Goal: Task Accomplishment & Management: Manage account settings

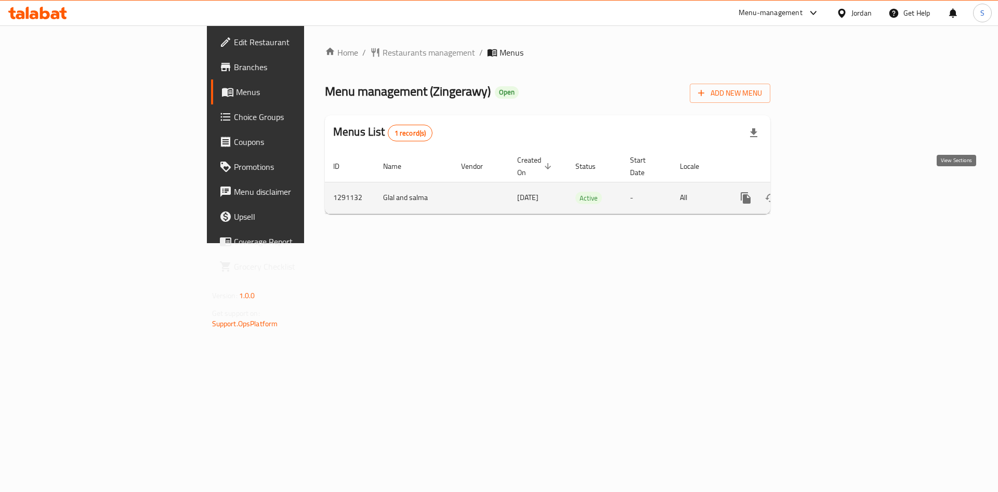
click at [834, 186] on link "enhanced table" at bounding box center [821, 198] width 25 height 25
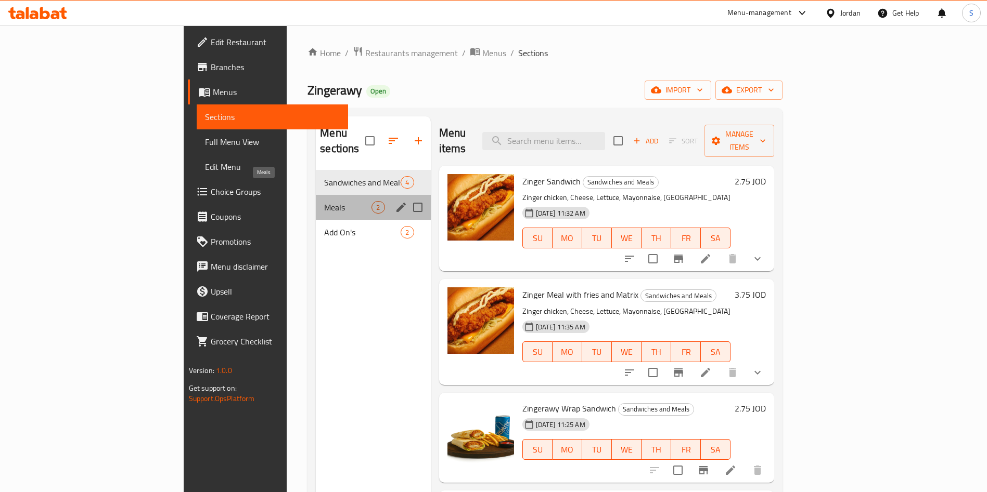
click at [324, 201] on span "Meals" at bounding box center [347, 207] width 47 height 12
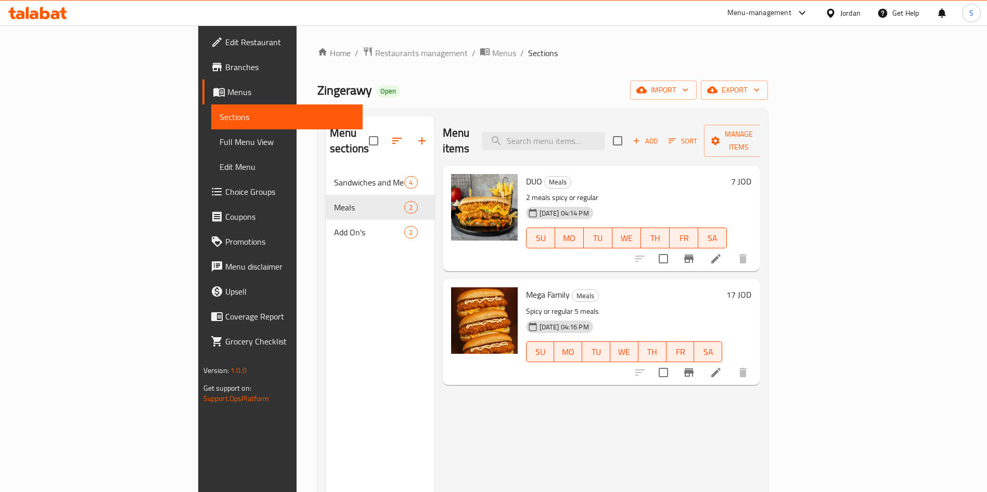
click at [730, 250] on li at bounding box center [715, 259] width 29 height 19
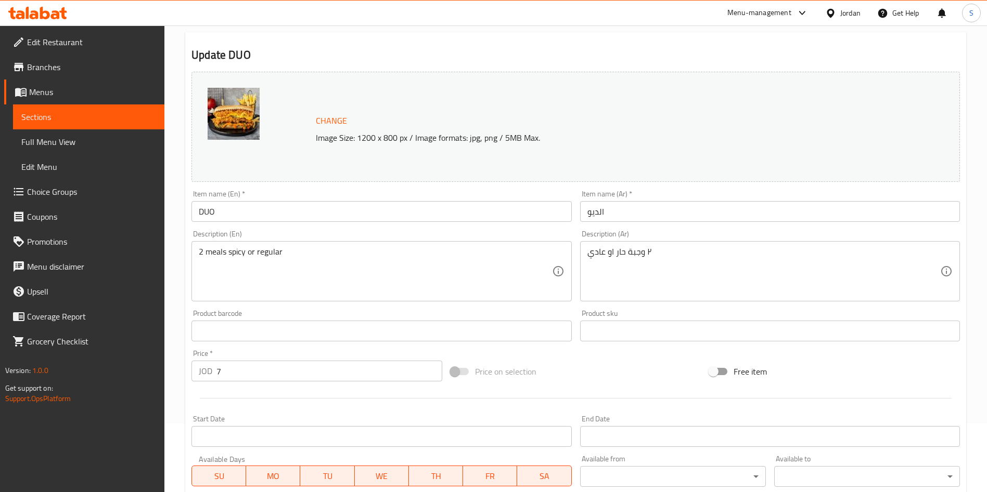
scroll to position [257, 0]
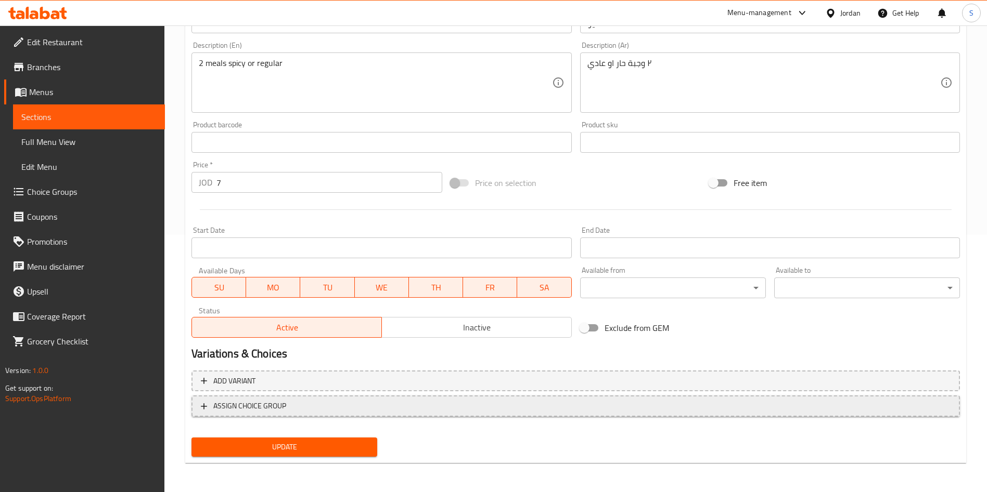
click at [321, 407] on span "ASSIGN CHOICE GROUP" at bounding box center [575, 406] width 749 height 13
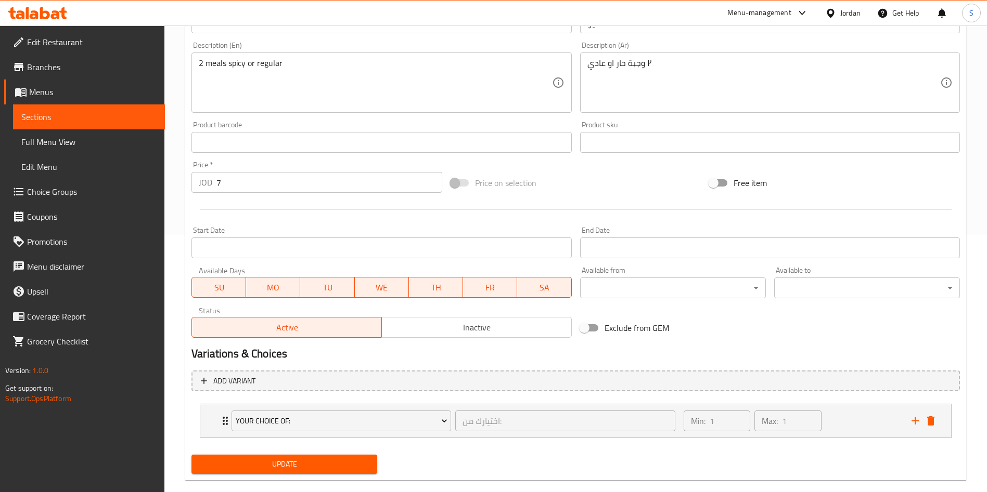
scroll to position [275, 0]
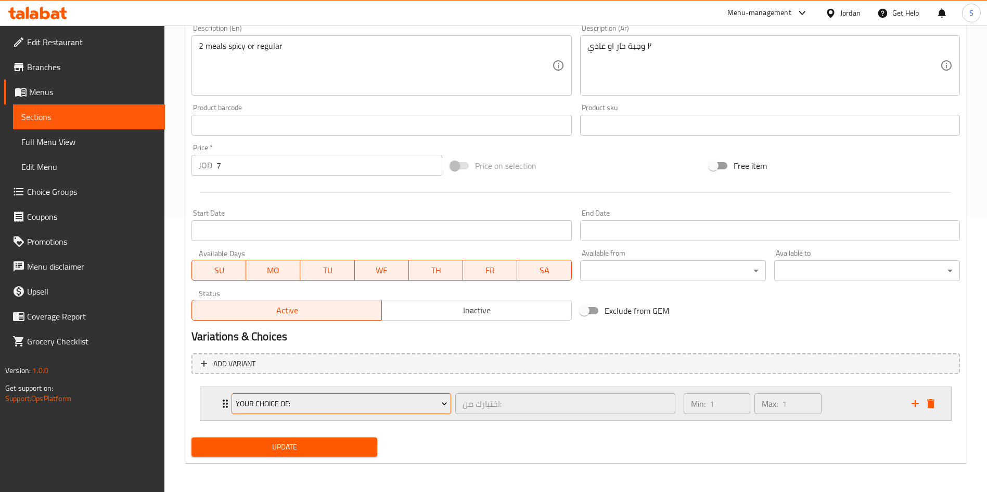
click at [321, 400] on span "Your choice of:" at bounding box center [342, 404] width 212 height 13
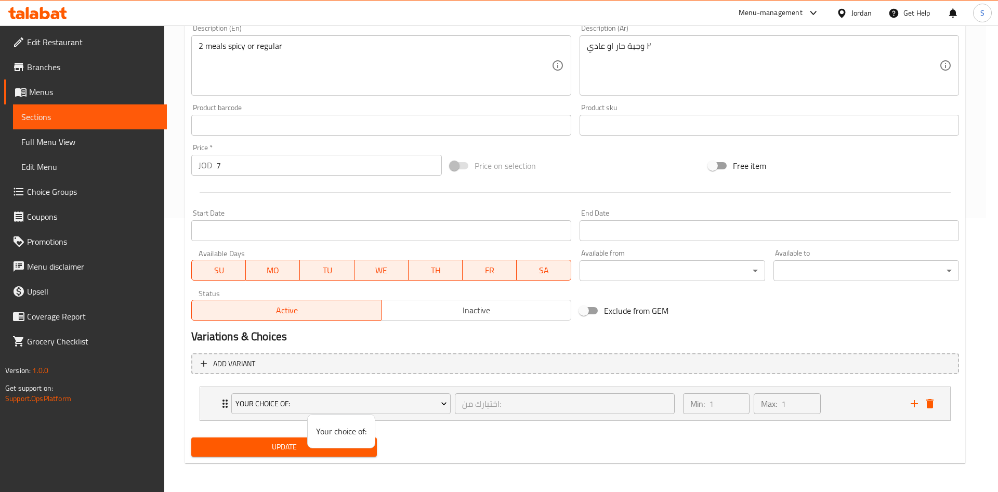
click at [268, 405] on div at bounding box center [499, 246] width 998 height 492
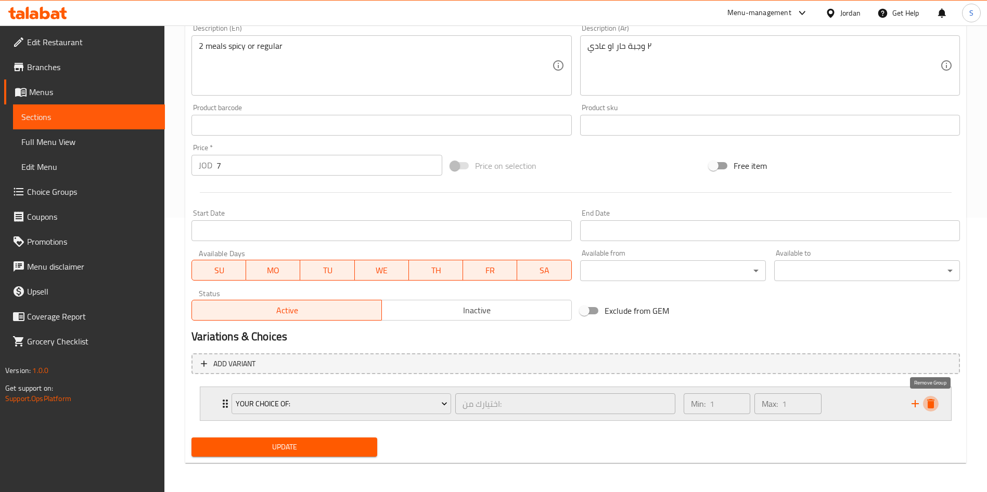
click at [926, 408] on icon "delete" at bounding box center [930, 404] width 12 height 12
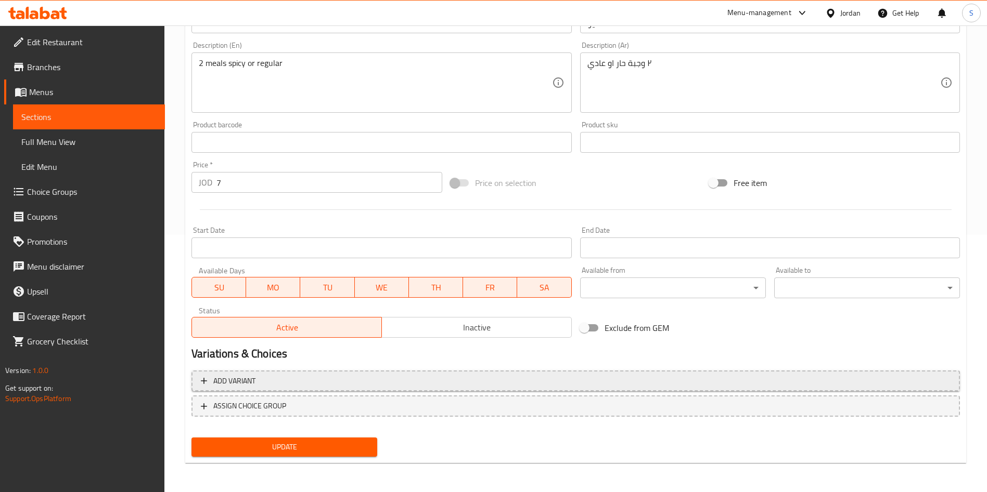
click at [296, 383] on span "Add variant" at bounding box center [575, 381] width 749 height 13
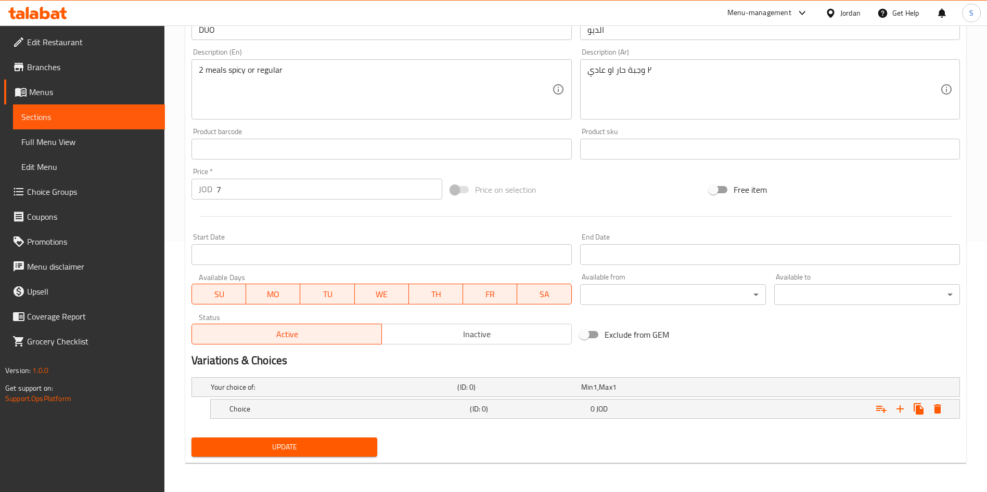
scroll to position [251, 0]
click at [646, 414] on div "0 JOD" at bounding box center [648, 409] width 120 height 15
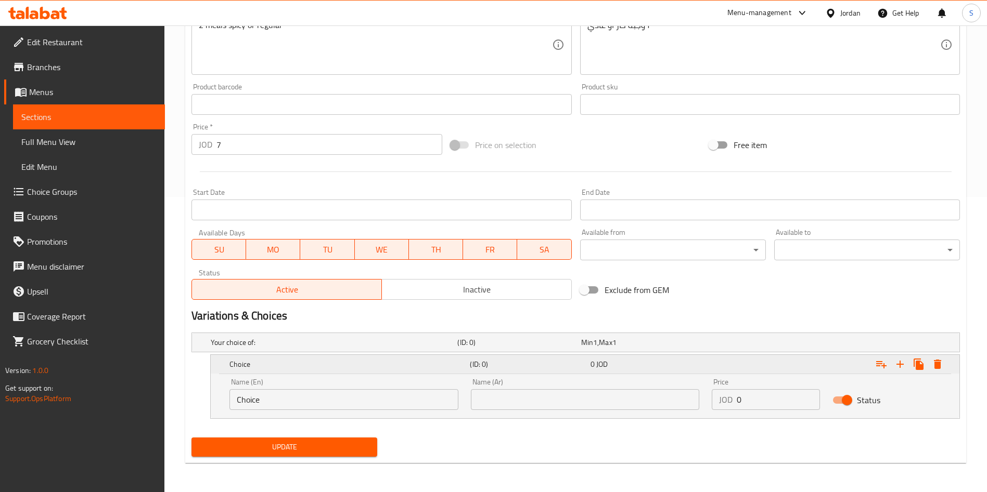
click at [304, 362] on h5 "Choice" at bounding box center [347, 364] width 236 height 10
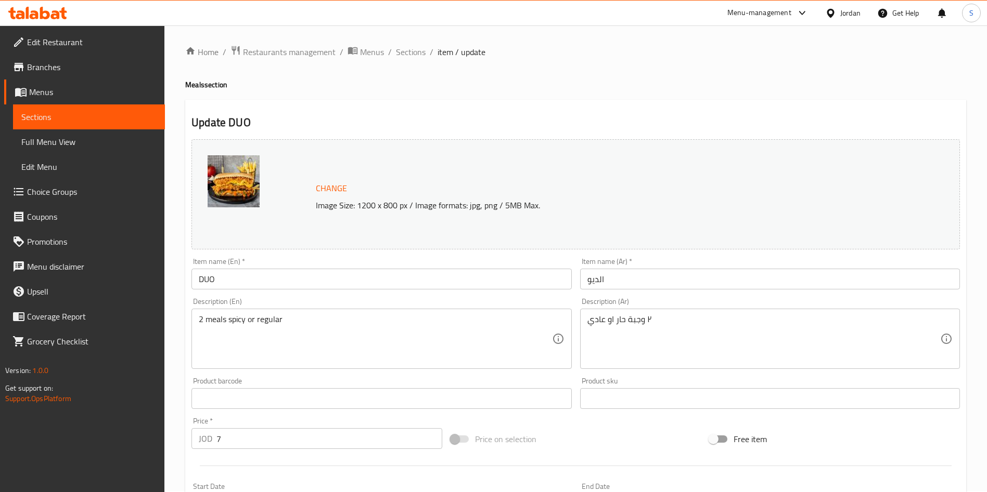
scroll to position [0, 0]
click at [59, 193] on span "Choice Groups" at bounding box center [91, 192] width 129 height 12
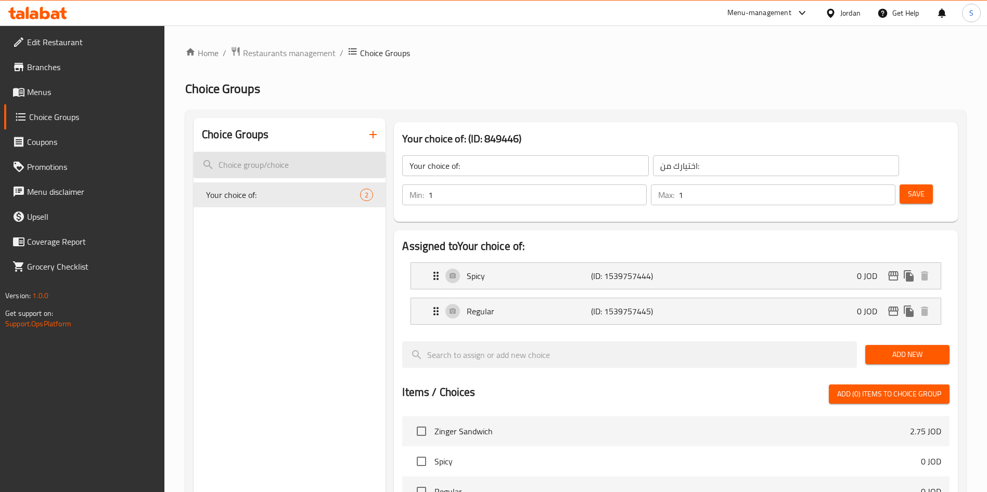
click at [222, 177] on input "search" at bounding box center [289, 165] width 192 height 27
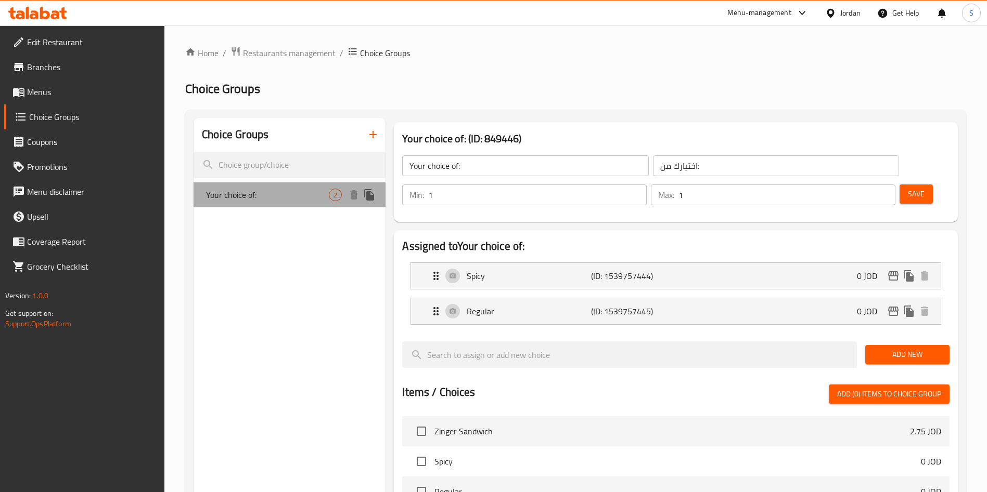
click at [230, 192] on span "Your choice of:" at bounding box center [267, 195] width 123 height 12
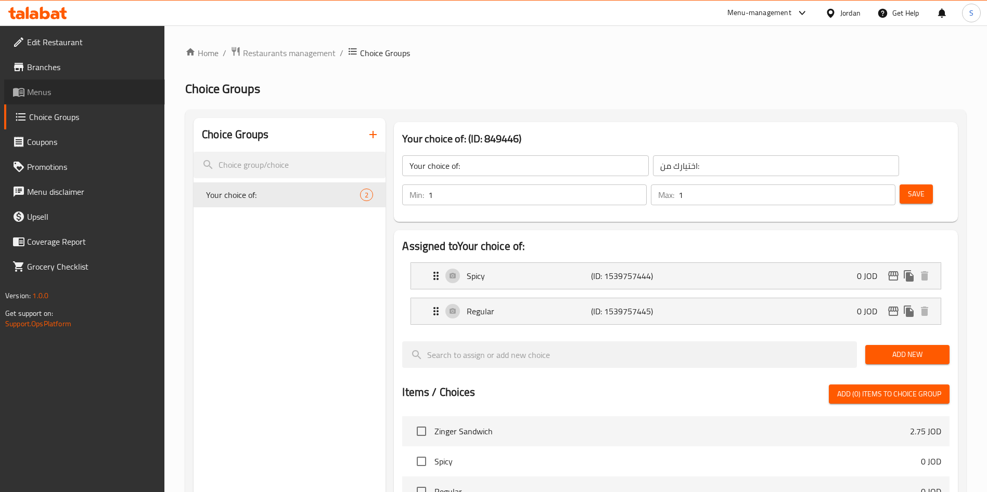
click at [51, 83] on link "Menus" at bounding box center [84, 92] width 161 height 25
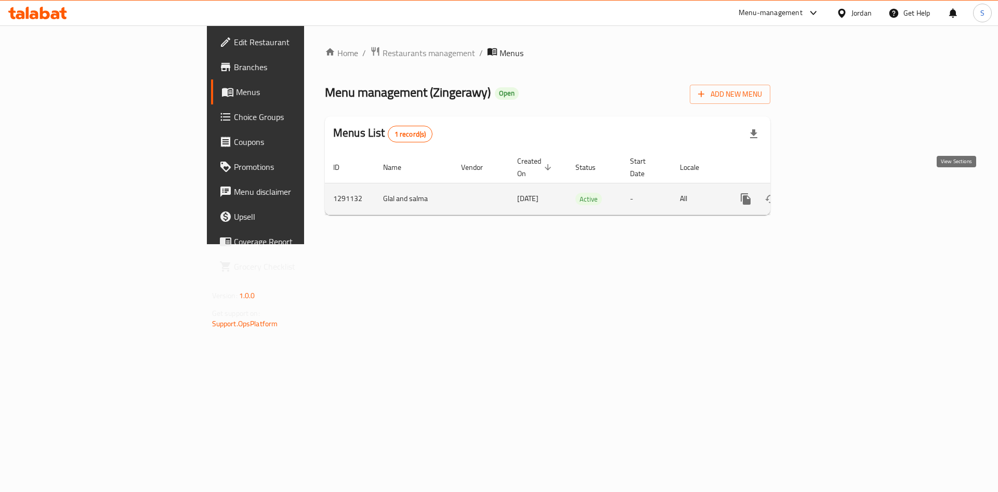
click at [827, 193] on icon "enhanced table" at bounding box center [821, 199] width 12 height 12
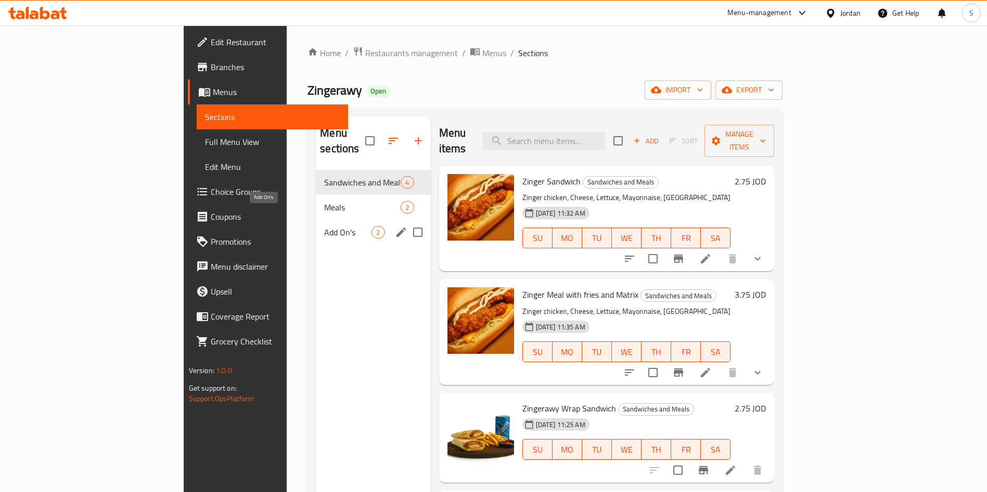
click at [324, 226] on span "Add On's" at bounding box center [347, 232] width 47 height 12
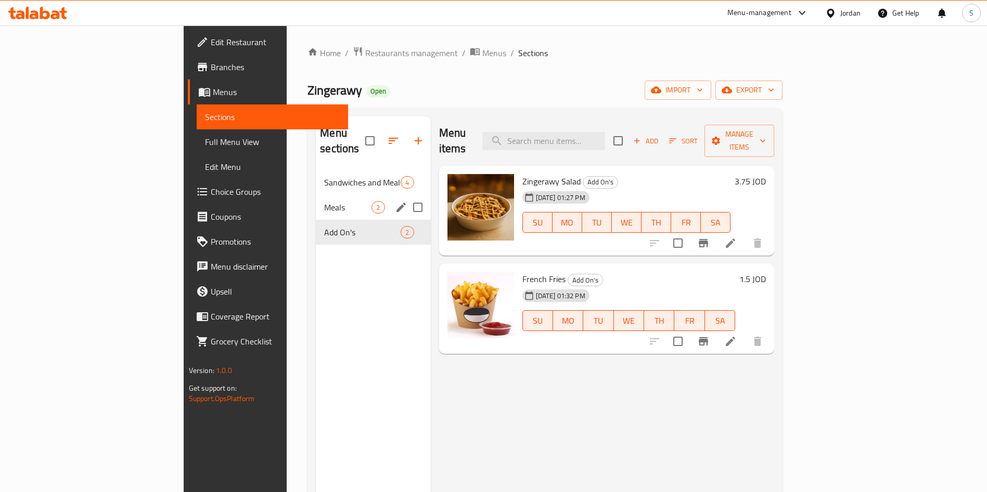
click at [316, 195] on div "Meals 2" at bounding box center [373, 207] width 114 height 25
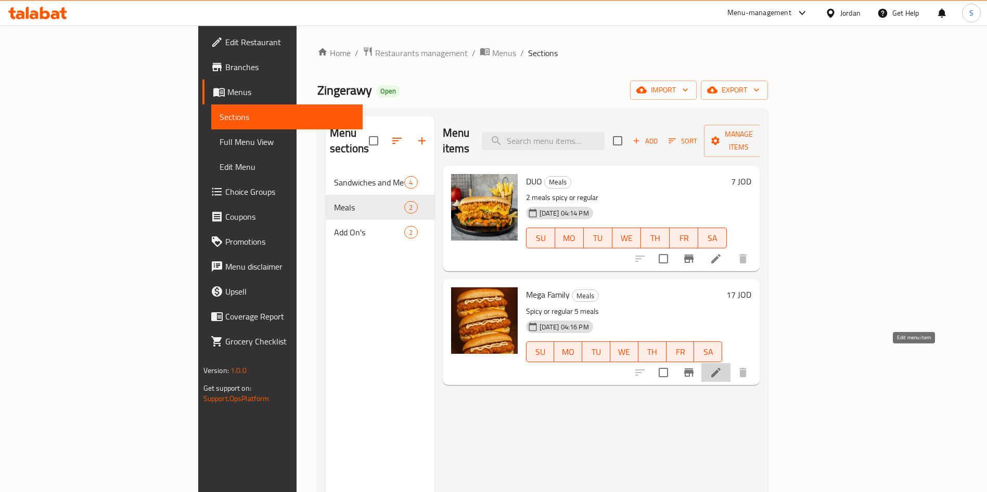
click at [720, 368] on icon at bounding box center [715, 372] width 9 height 9
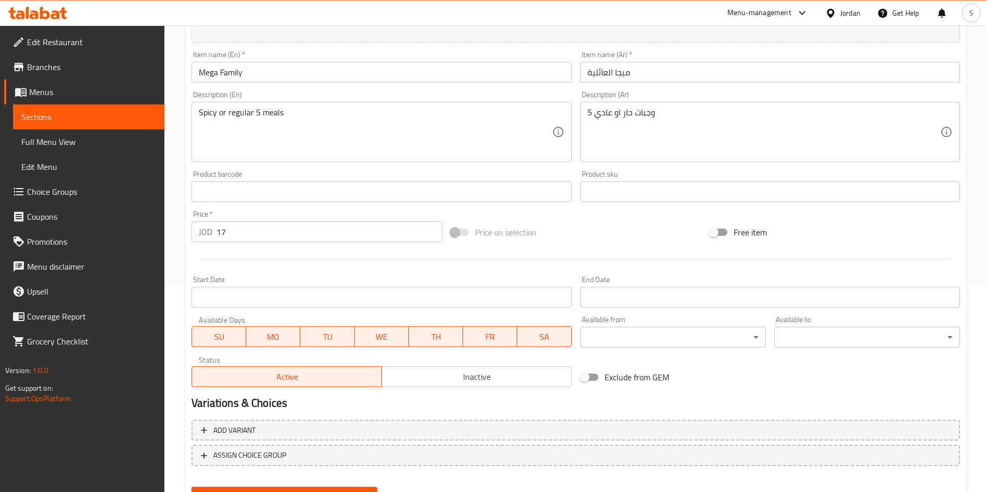
scroll to position [257, 0]
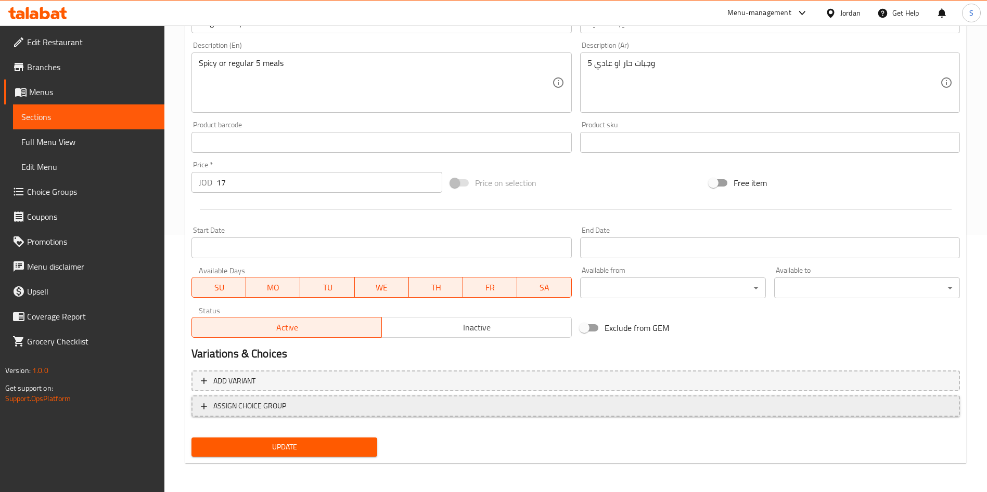
click at [315, 400] on span "ASSIGN CHOICE GROUP" at bounding box center [575, 406] width 749 height 13
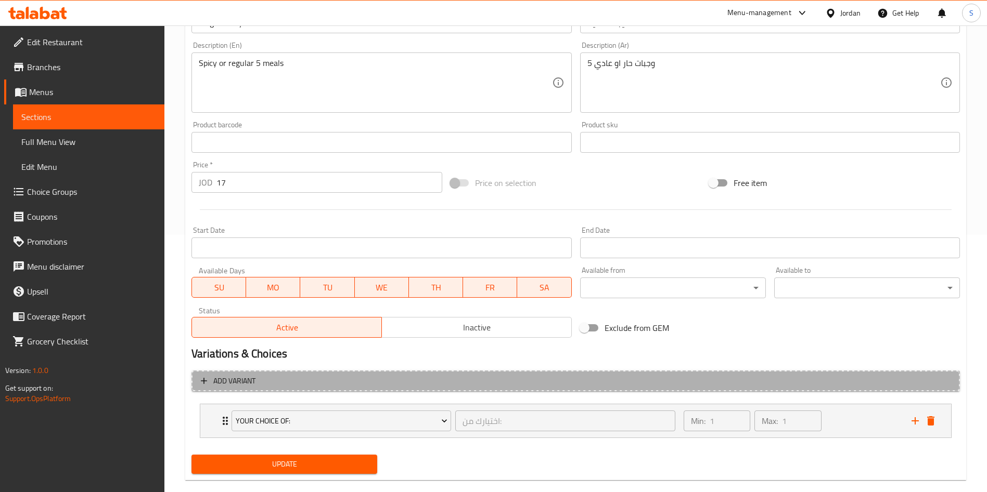
click at [311, 386] on span "Add variant" at bounding box center [575, 381] width 749 height 13
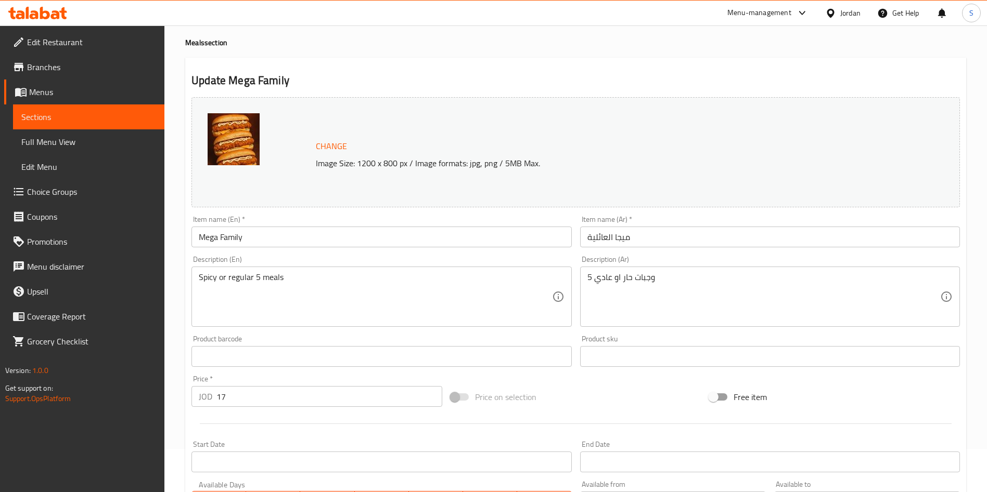
scroll to position [0, 0]
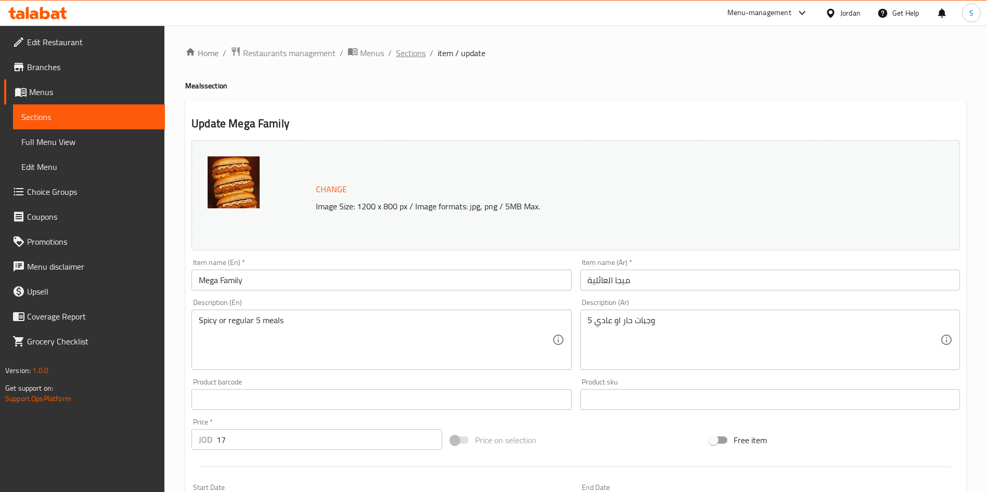
click at [415, 49] on span "Sections" at bounding box center [411, 53] width 30 height 12
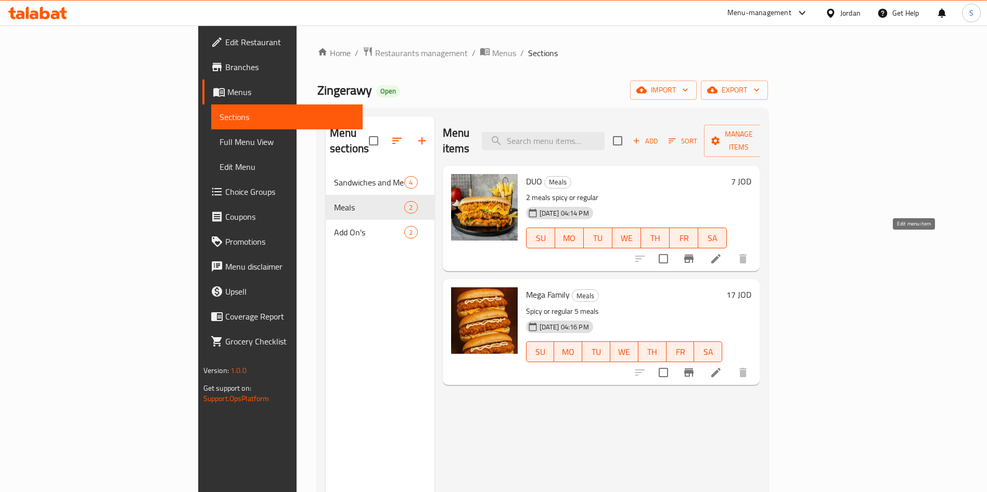
click at [722, 253] on icon at bounding box center [715, 259] width 12 height 12
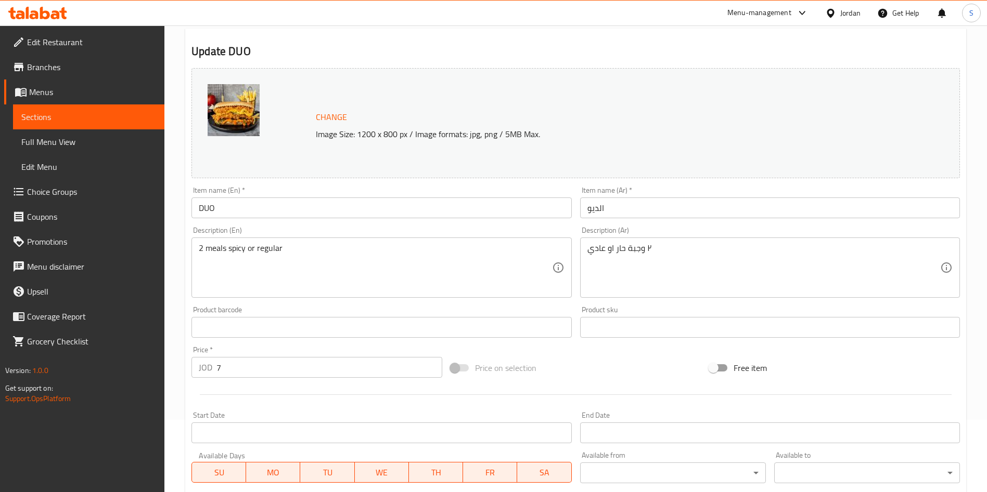
scroll to position [234, 0]
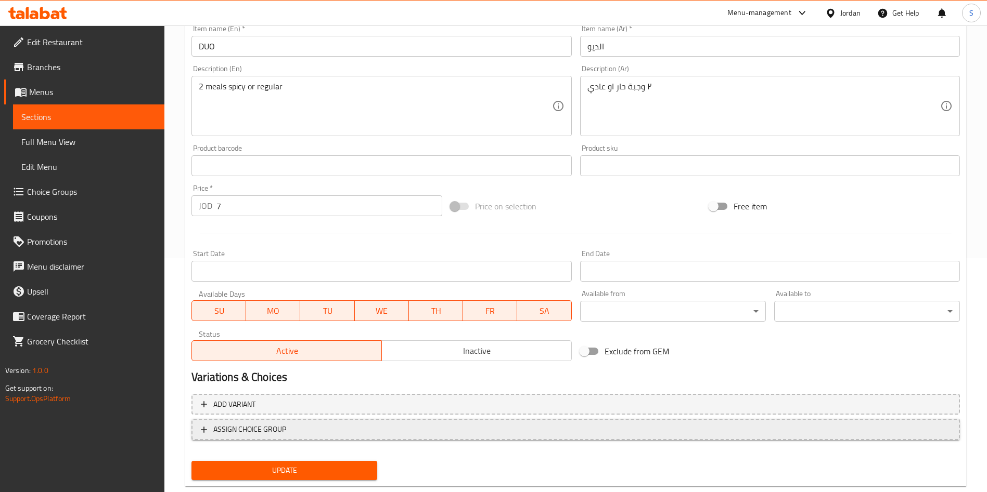
click at [275, 431] on span "ASSIGN CHOICE GROUP" at bounding box center [249, 429] width 73 height 13
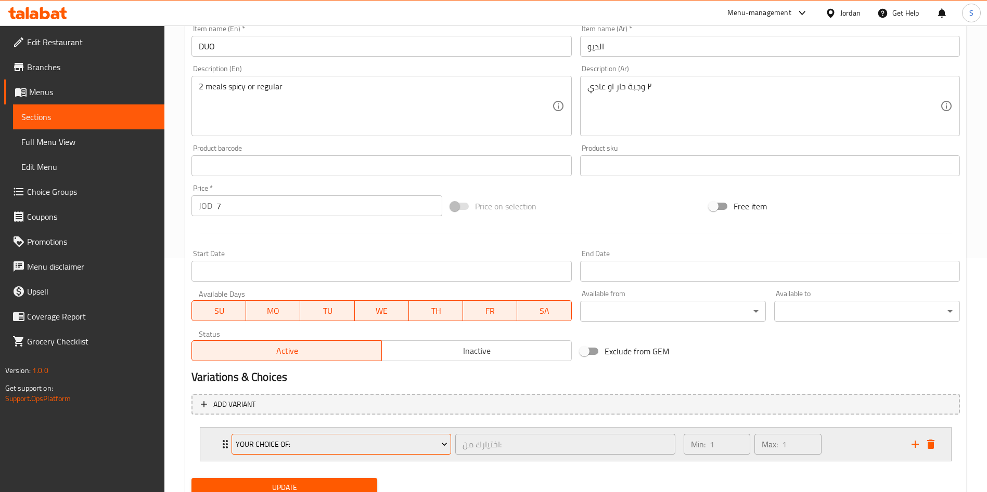
click at [293, 447] on span "Your choice of:" at bounding box center [342, 444] width 212 height 13
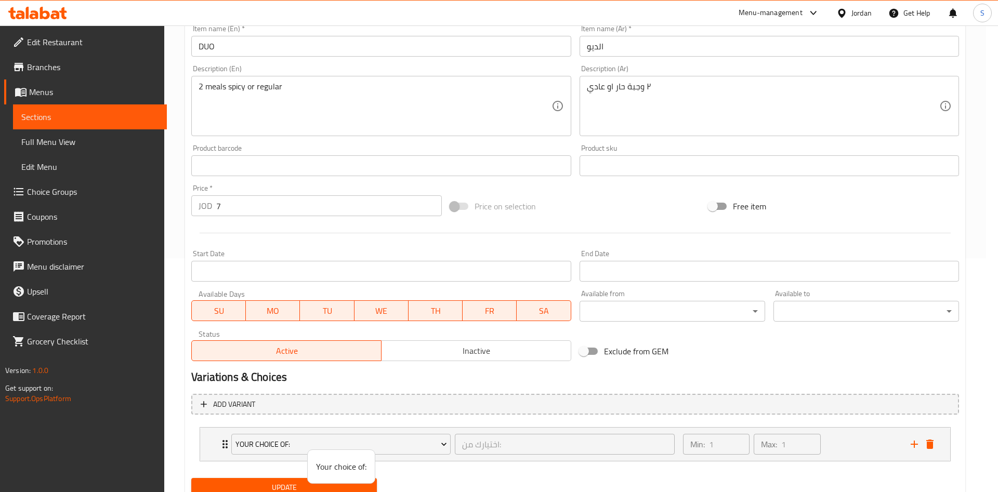
click at [839, 447] on div at bounding box center [499, 246] width 998 height 492
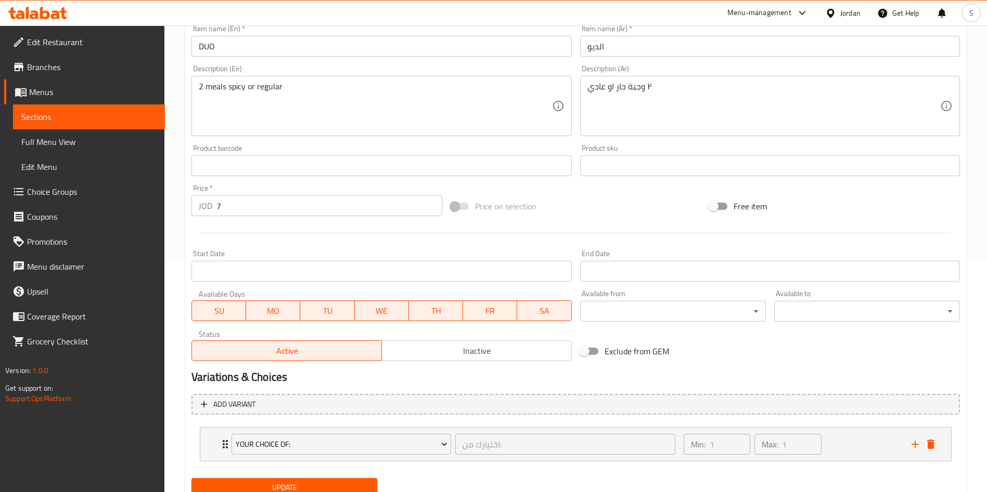
click at [839, 447] on div "Min: 1 ​ Max: 1 ​" at bounding box center [791, 444] width 228 height 33
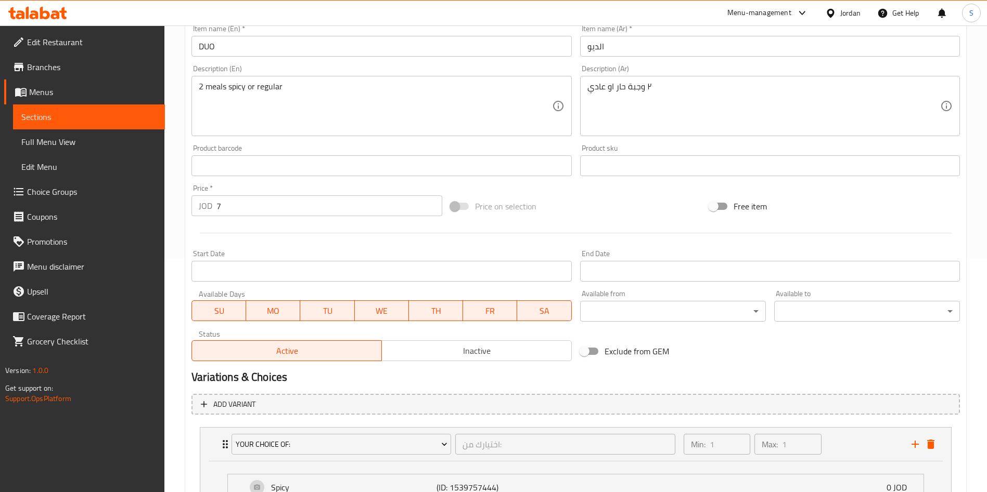
scroll to position [367, 0]
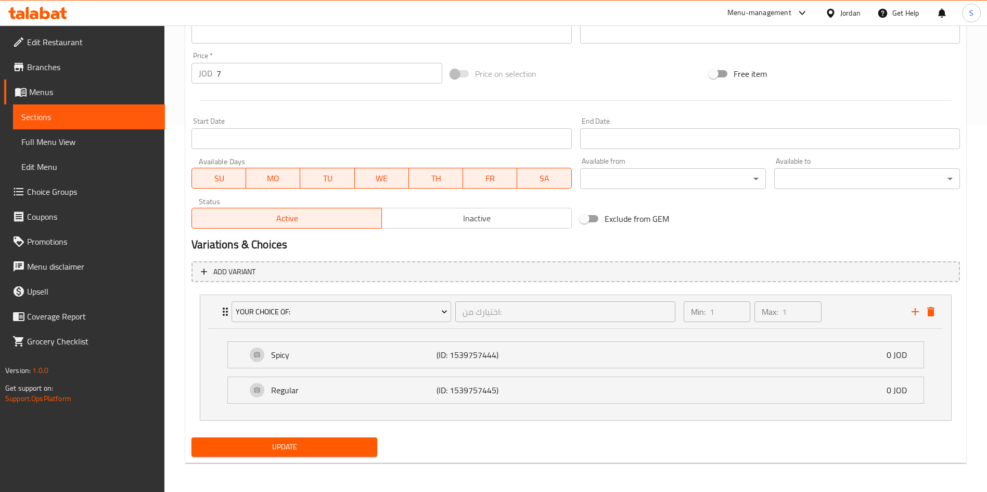
click at [352, 443] on span "Update" at bounding box center [284, 447] width 169 height 13
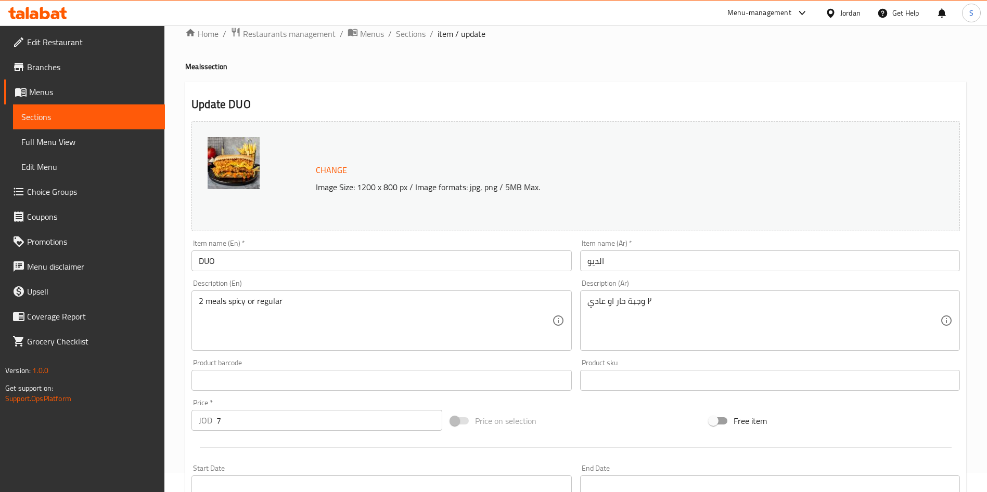
scroll to position [0, 0]
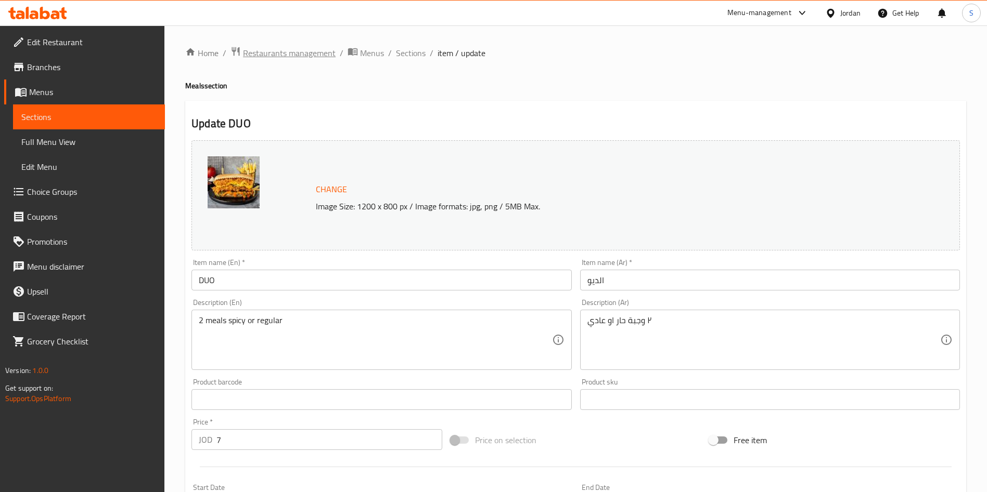
click at [289, 47] on span "Restaurants management" at bounding box center [289, 53] width 93 height 12
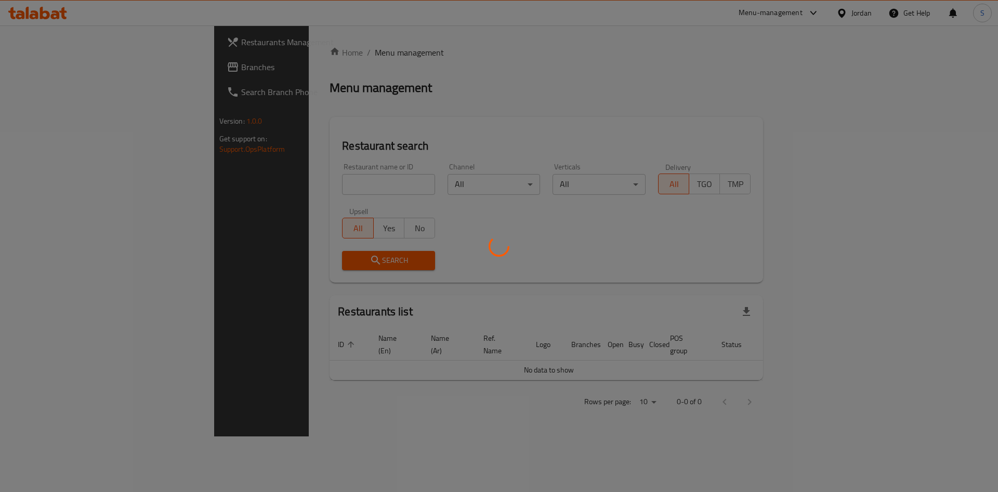
click at [288, 179] on div at bounding box center [499, 246] width 998 height 492
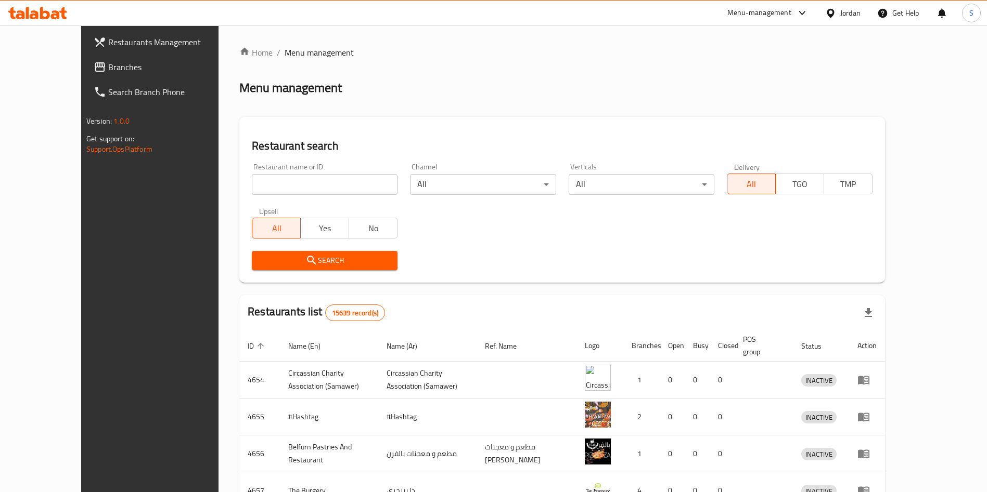
click at [291, 176] on input "search" at bounding box center [325, 184] width 146 height 21
click at [252, 183] on input "شمس البلد" at bounding box center [325, 184] width 146 height 21
click at [252, 190] on input "شمس البلد" at bounding box center [325, 184] width 146 height 21
click at [252, 183] on input "شمس البلد" at bounding box center [325, 184] width 146 height 21
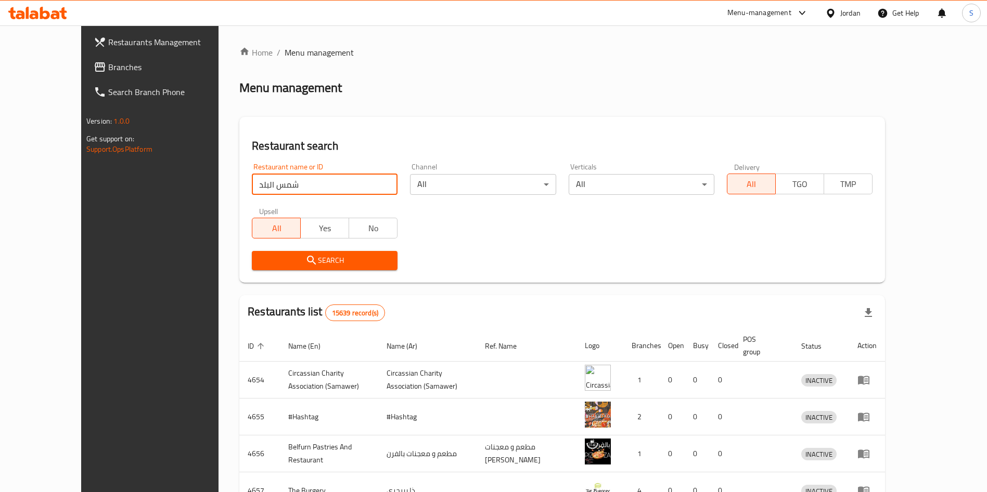
click at [252, 183] on input "شمس البلد" at bounding box center [325, 184] width 146 height 21
type input "شمس الرابية"
click at [305, 258] on icon "submit" at bounding box center [311, 260] width 12 height 12
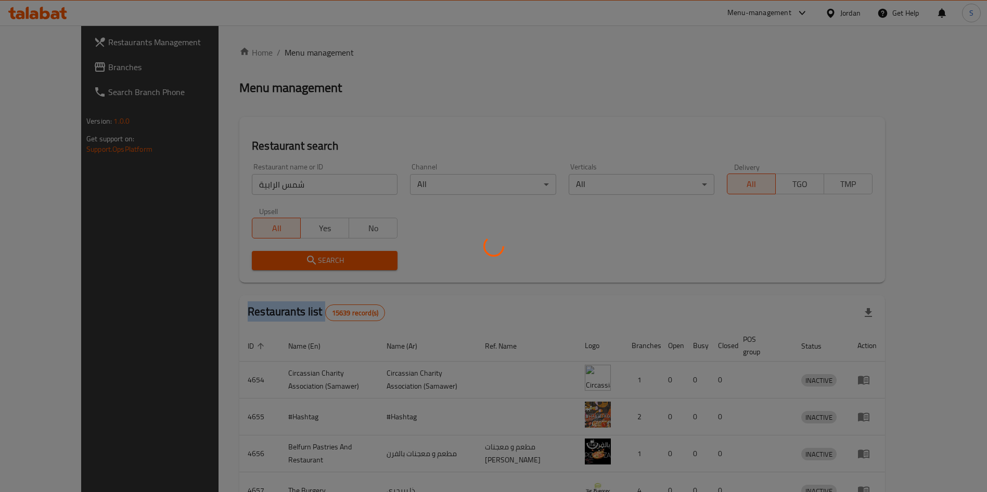
click at [274, 258] on div at bounding box center [493, 246] width 987 height 492
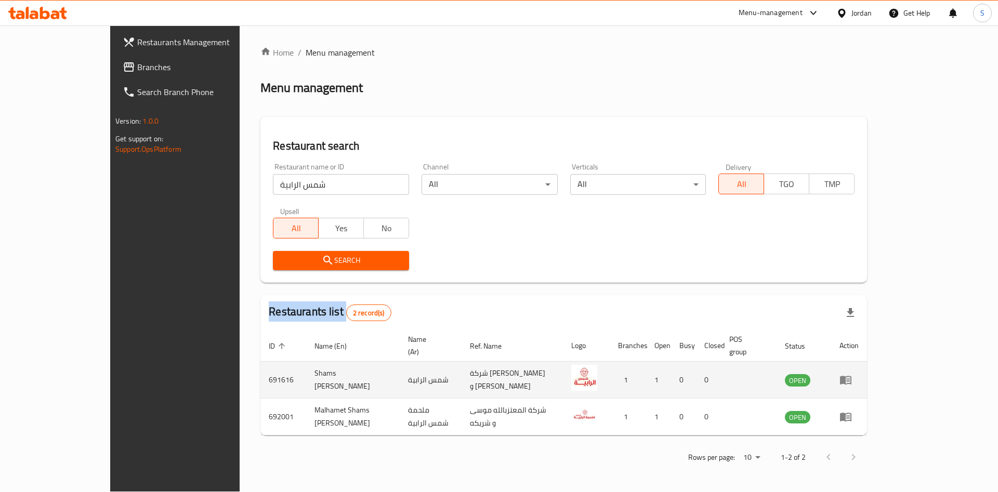
click at [850, 379] on icon "enhanced table" at bounding box center [849, 381] width 4 height 4
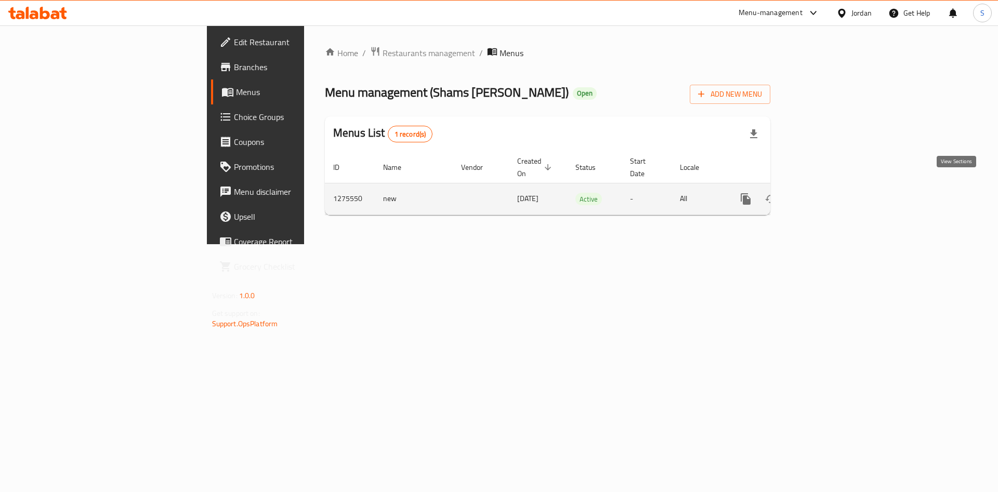
click at [827, 193] on icon "enhanced table" at bounding box center [821, 199] width 12 height 12
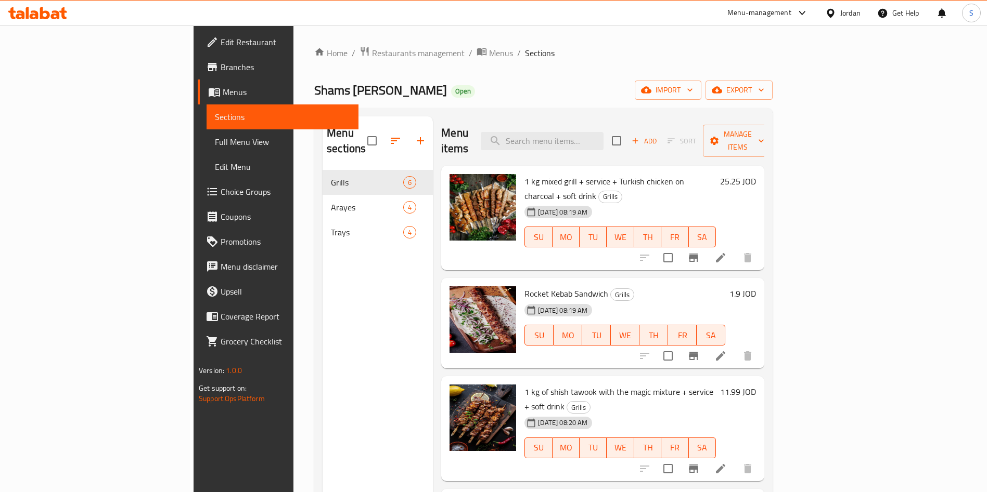
click at [206, 64] on icon at bounding box center [212, 67] width 12 height 12
